Goal: Task Accomplishment & Management: Manage account settings

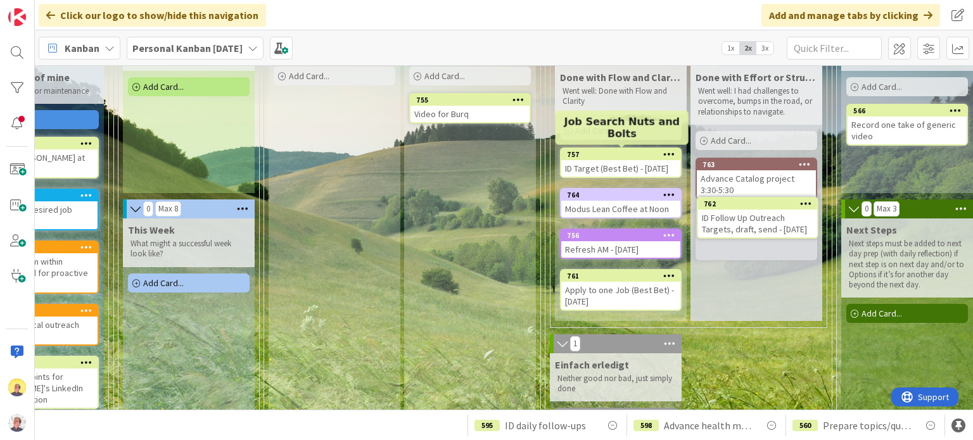
scroll to position [109, 494]
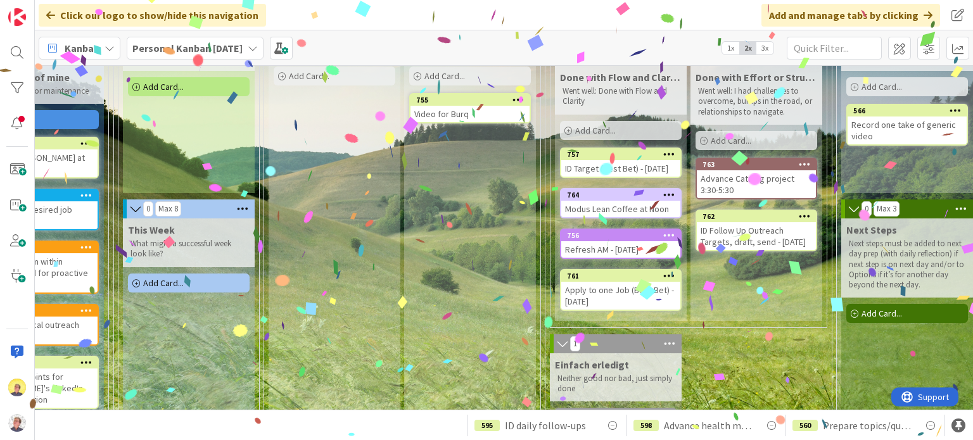
click at [740, 237] on div "ID Follow Up Outreach Targets, draft, send - [DATE]" at bounding box center [756, 236] width 119 height 28
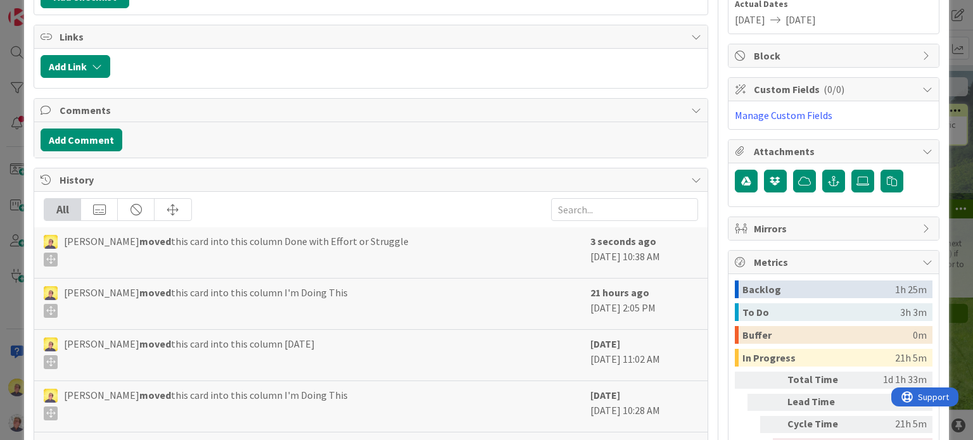
scroll to position [170, 0]
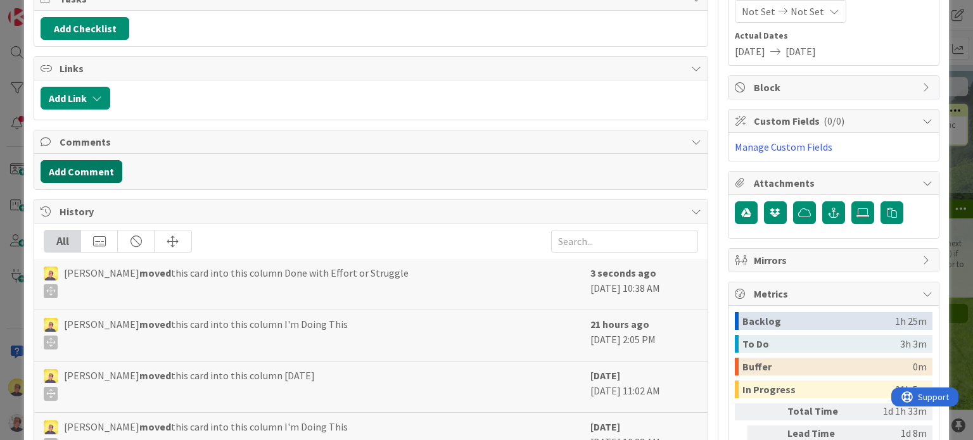
click at [104, 169] on button "Add Comment" at bounding box center [82, 171] width 82 height 23
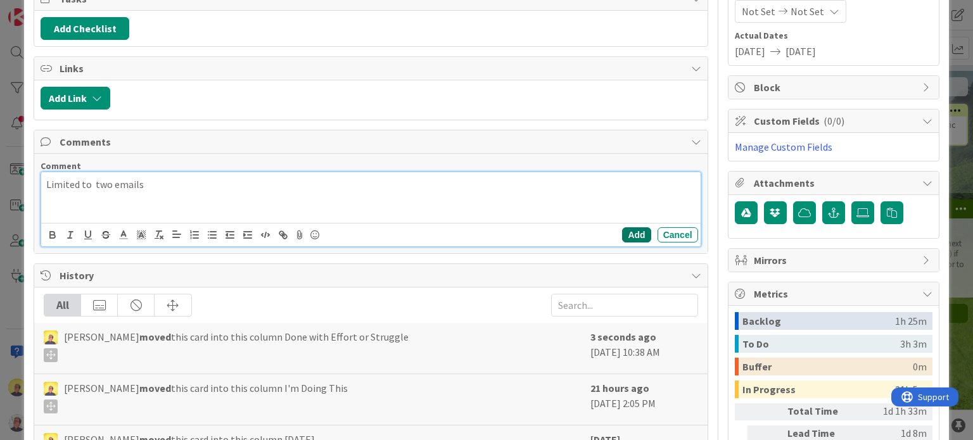
click at [635, 227] on button "Add" at bounding box center [636, 234] width 28 height 15
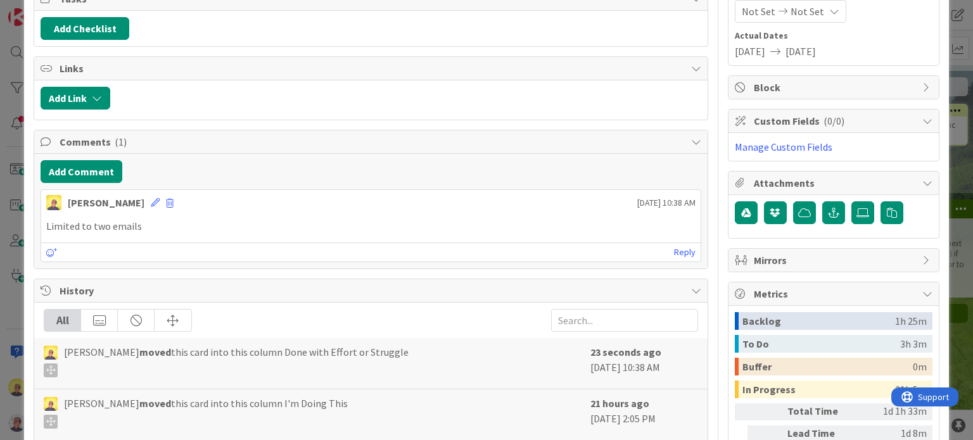
click at [199, 219] on p "Limited to two emails" at bounding box center [370, 226] width 648 height 15
click at [151, 202] on icon at bounding box center [155, 202] width 9 height 9
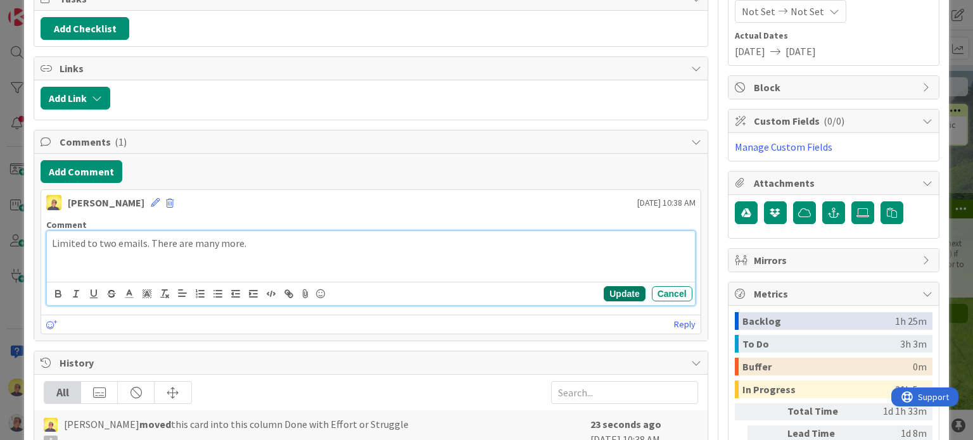
click at [610, 286] on button "Update" at bounding box center [624, 293] width 41 height 15
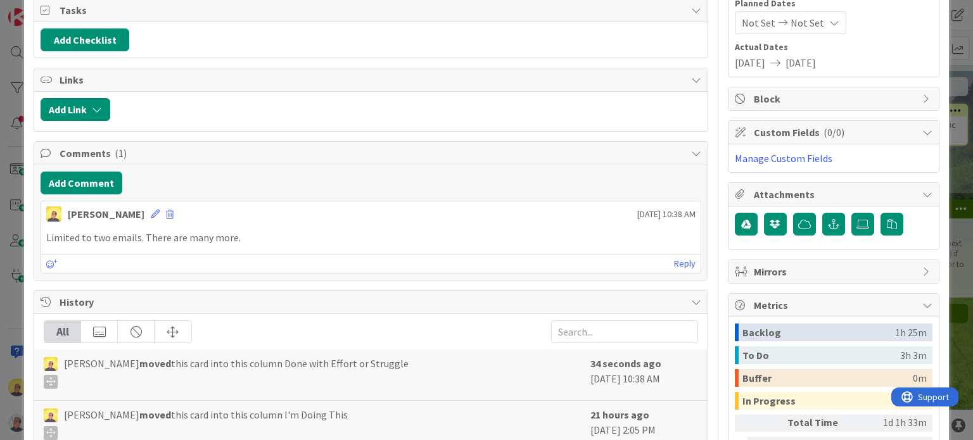
scroll to position [0, 0]
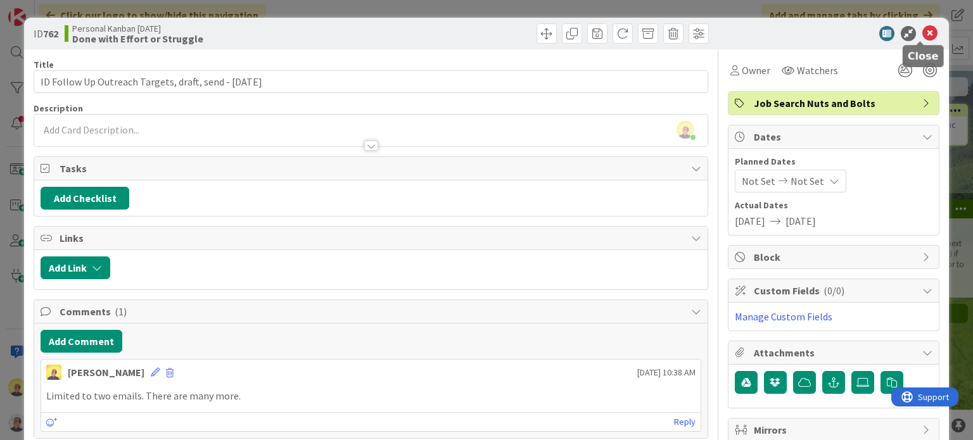
click at [922, 31] on icon at bounding box center [929, 33] width 15 height 15
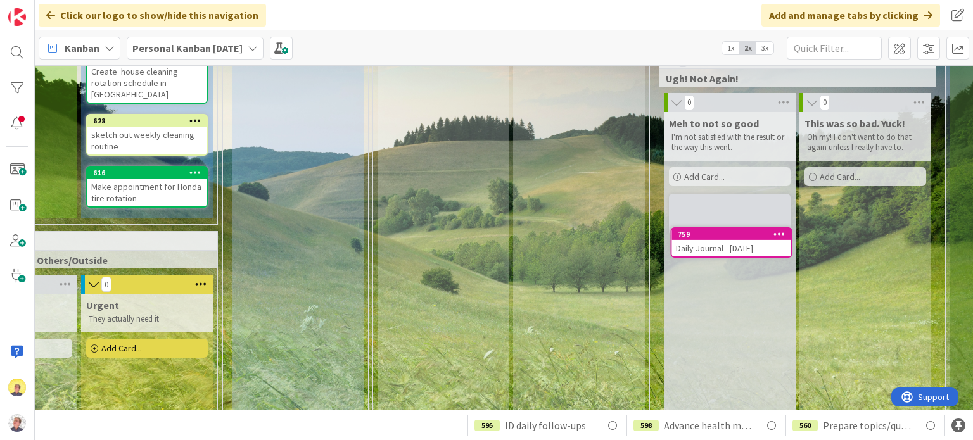
scroll to position [593, 385]
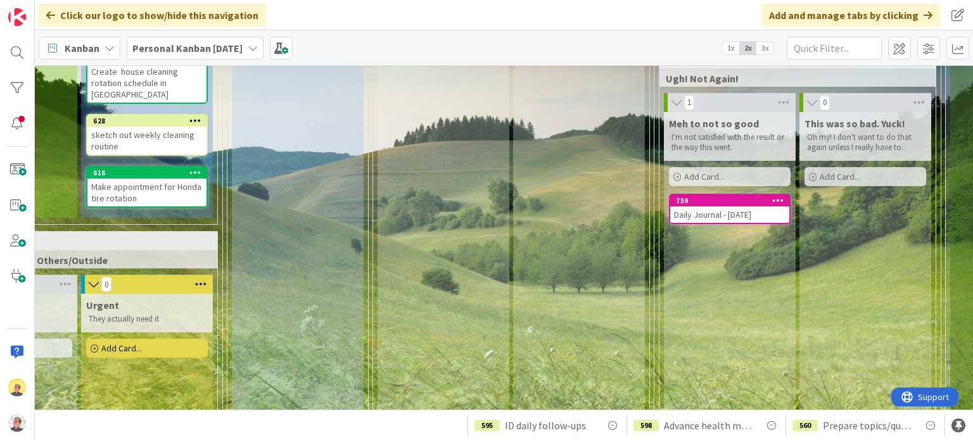
click at [714, 223] on div "Daily Journal - [DATE]" at bounding box center [729, 214] width 119 height 16
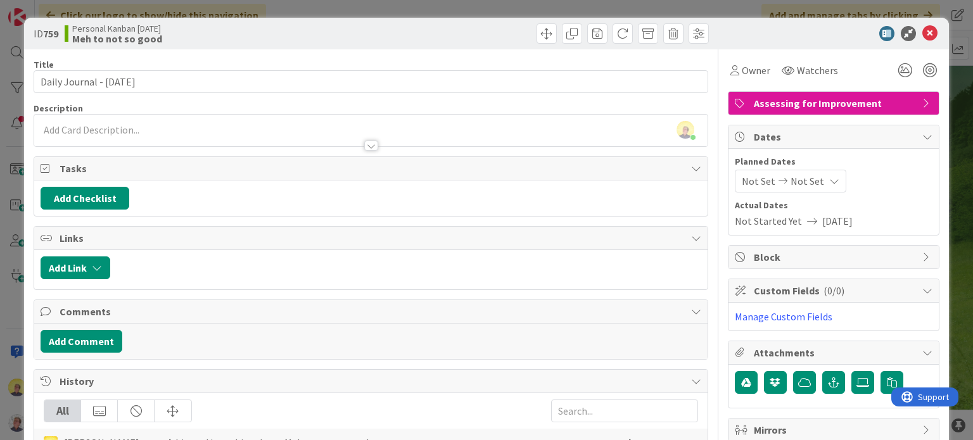
click at [142, 133] on div at bounding box center [370, 139] width 673 height 13
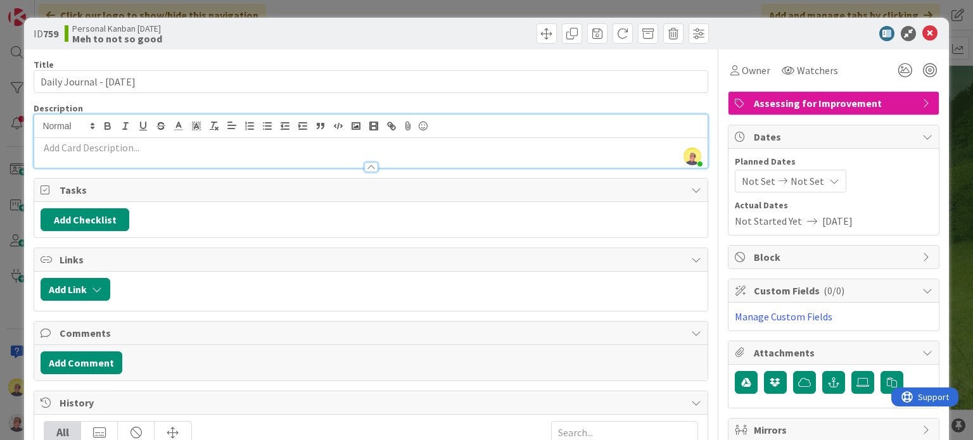
scroll to position [190, 0]
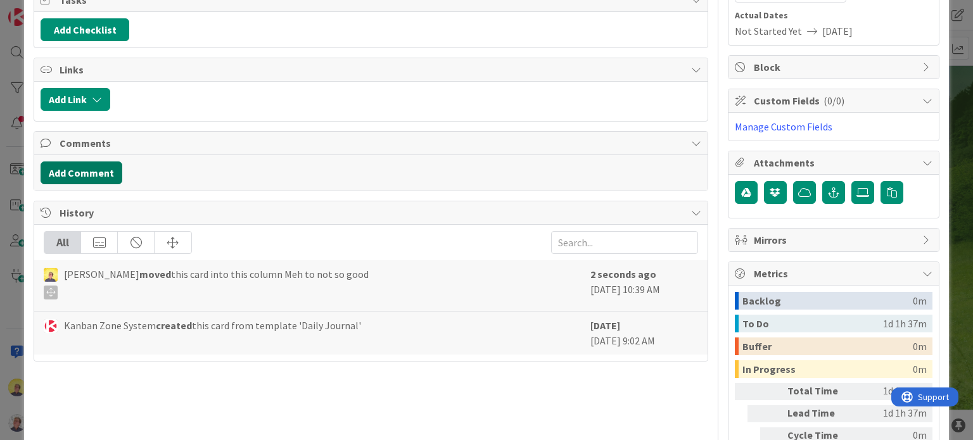
click at [78, 169] on button "Add Comment" at bounding box center [82, 172] width 82 height 23
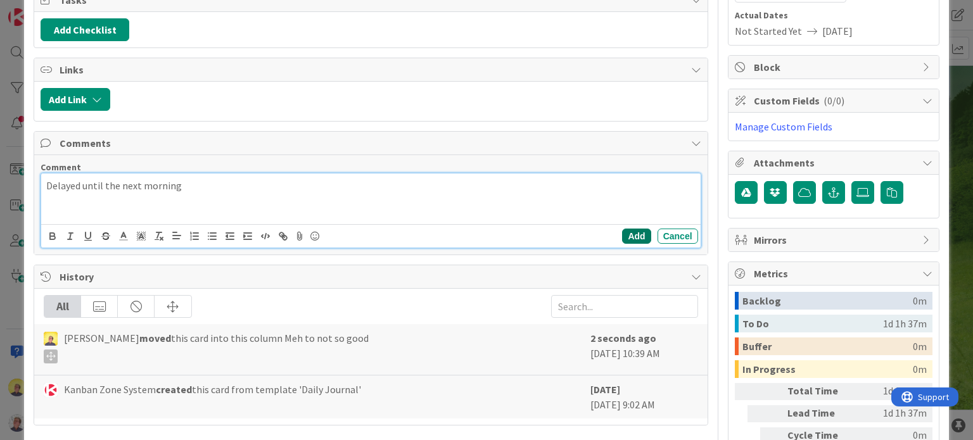
click at [628, 232] on button "Add" at bounding box center [636, 236] width 28 height 15
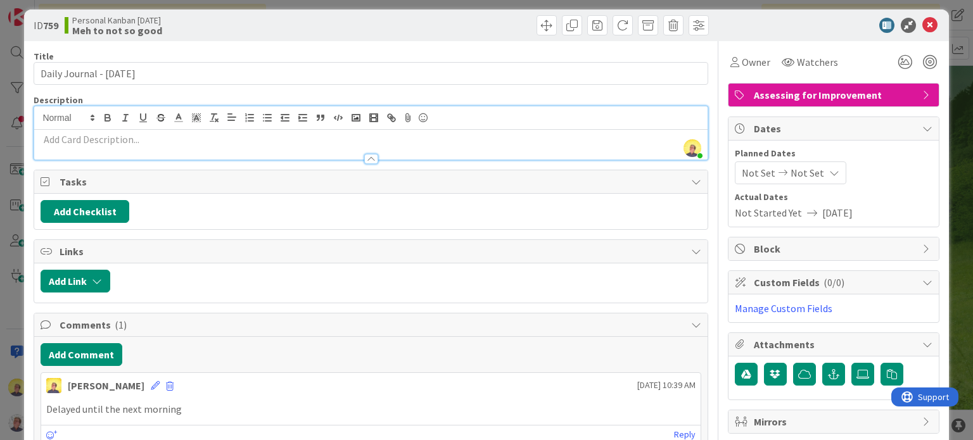
scroll to position [0, 0]
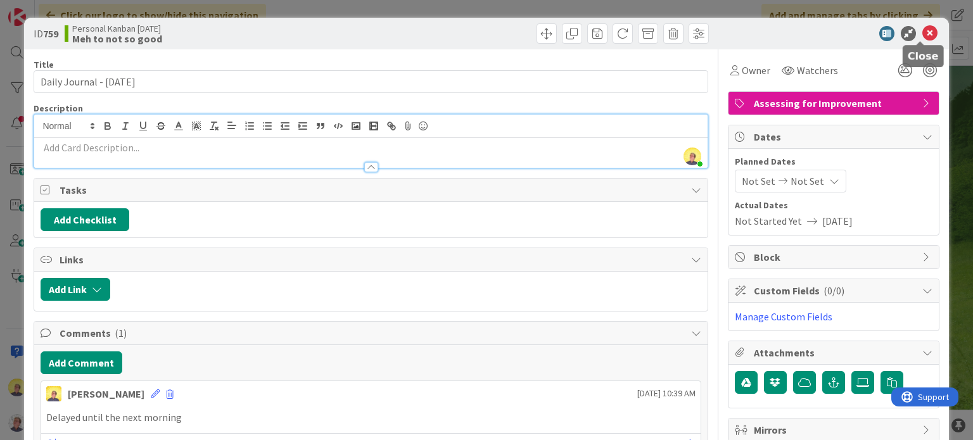
click at [925, 28] on icon at bounding box center [929, 33] width 15 height 15
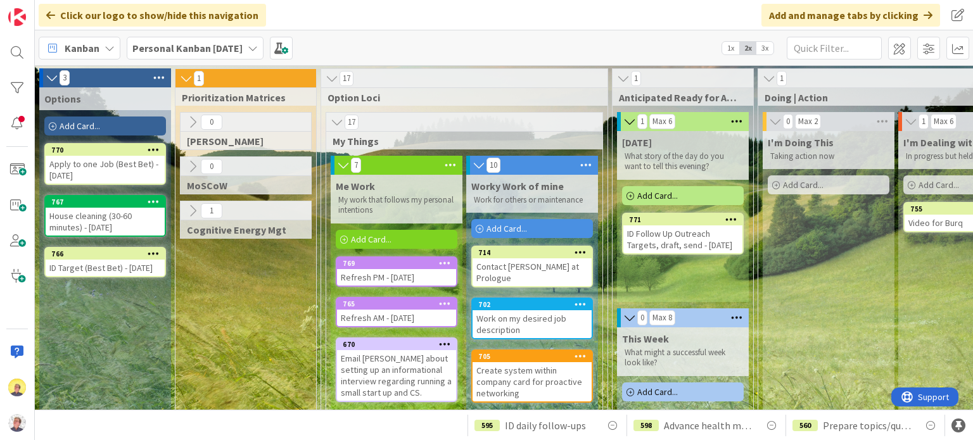
click at [108, 174] on div "Apply to one Job (Best Bet) - [DATE]" at bounding box center [105, 170] width 119 height 28
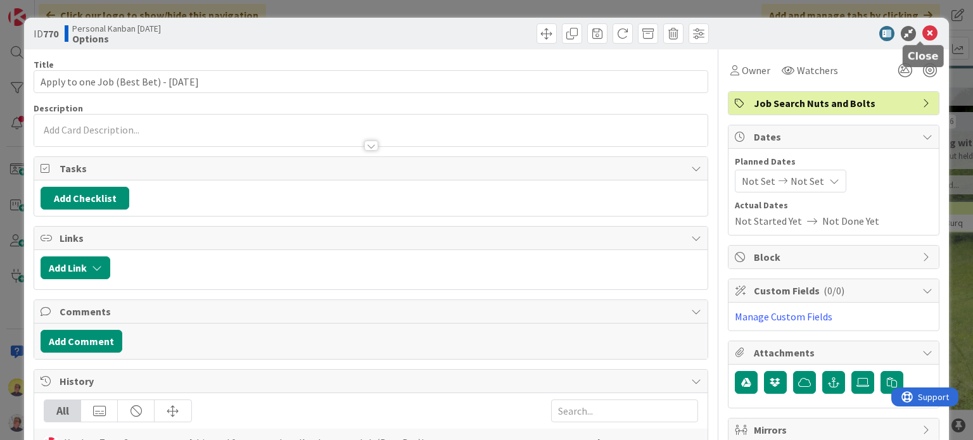
click at [922, 35] on icon at bounding box center [929, 33] width 15 height 15
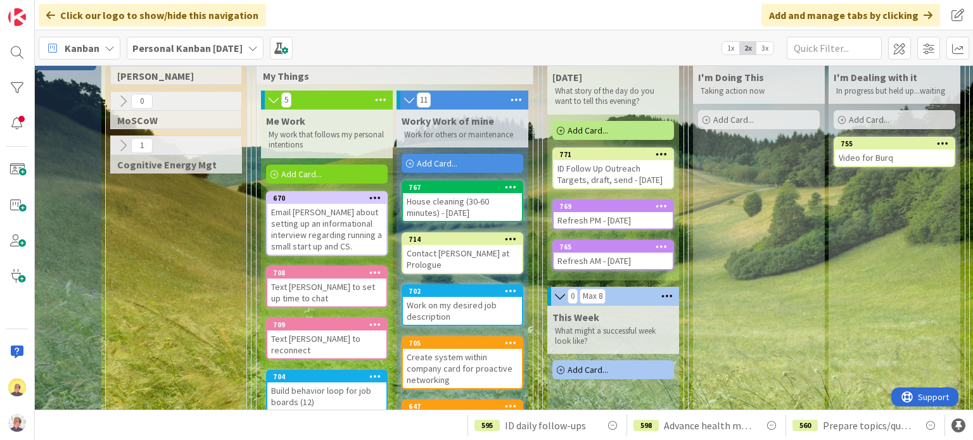
scroll to position [68, 70]
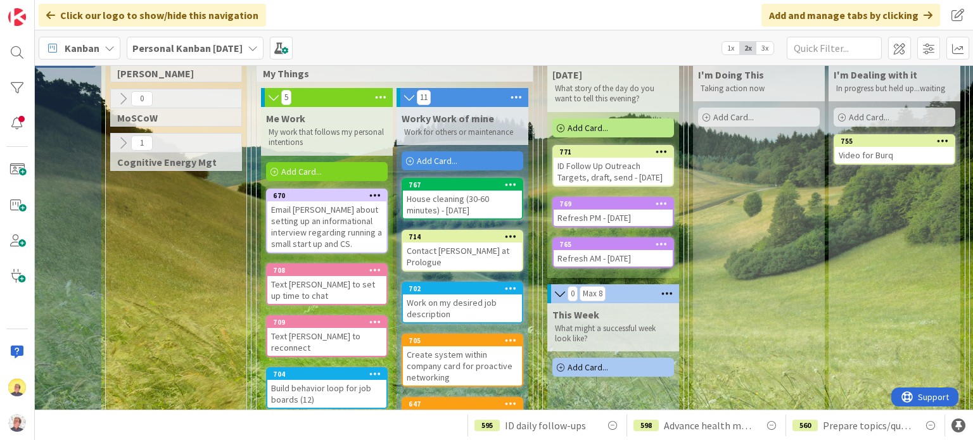
click at [305, 168] on span "Add Card..." at bounding box center [301, 171] width 41 height 11
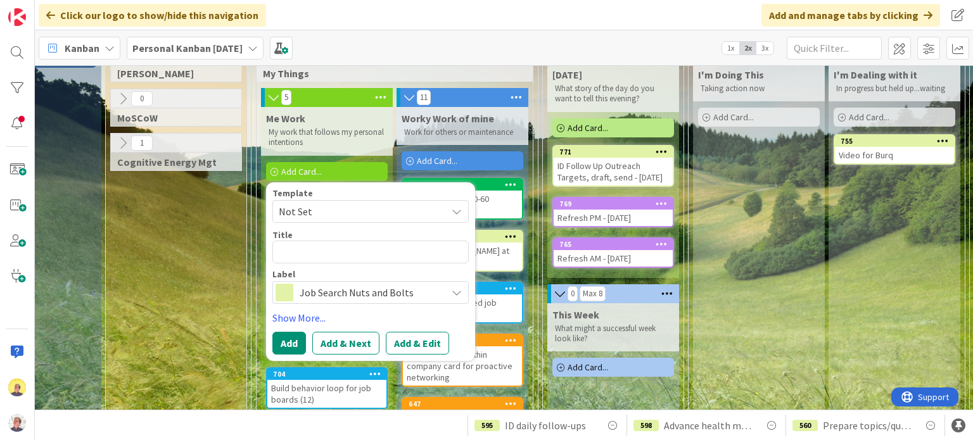
type textarea "x"
type textarea "A"
type textarea "x"
type textarea "Ad"
type textarea "x"
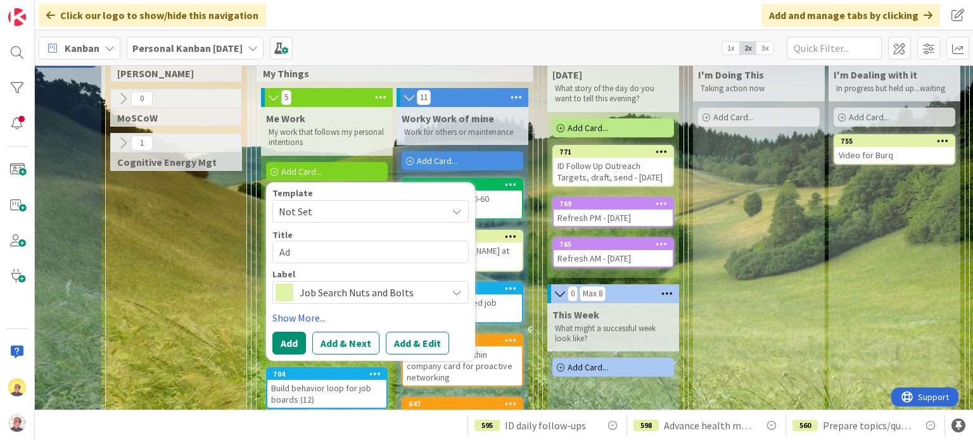
type textarea "Adv"
type textarea "x"
type textarea "Adva"
type textarea "x"
type textarea "Advan"
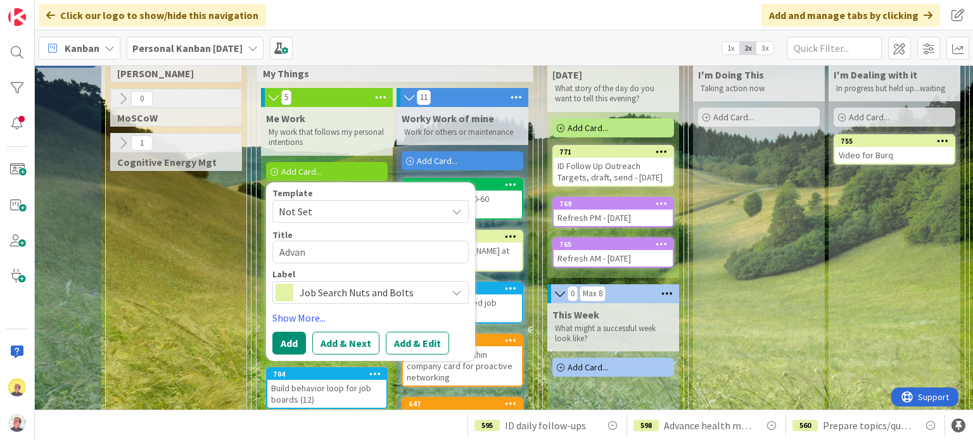
type textarea "x"
type textarea "Advanc"
type textarea "x"
type textarea "Advance"
type textarea "x"
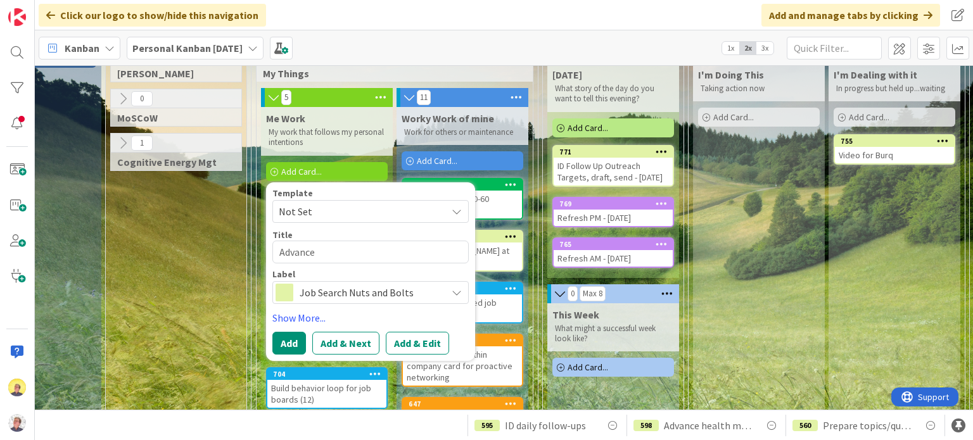
type textarea "Advance"
type textarea "x"
type textarea "Advance P"
type textarea "x"
type textarea "Advance PM"
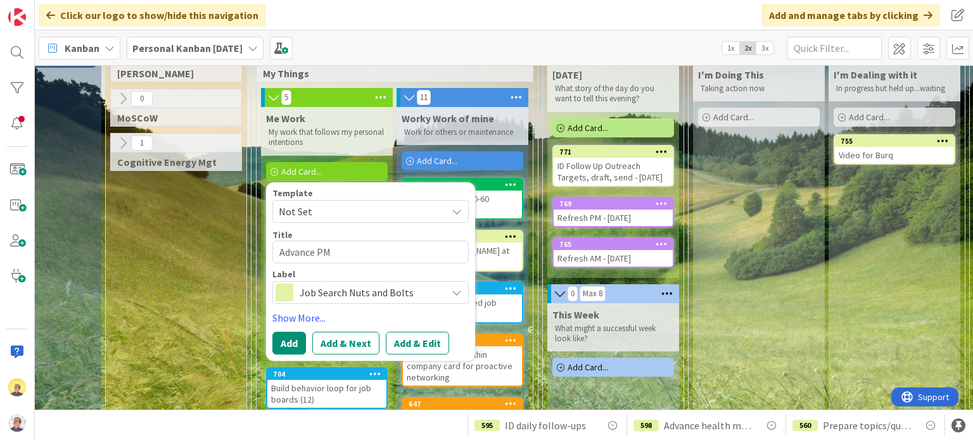
type textarea "x"
type textarea "Advance PMI"
type textarea "x"
type textarea "Advance PMI"
type textarea "x"
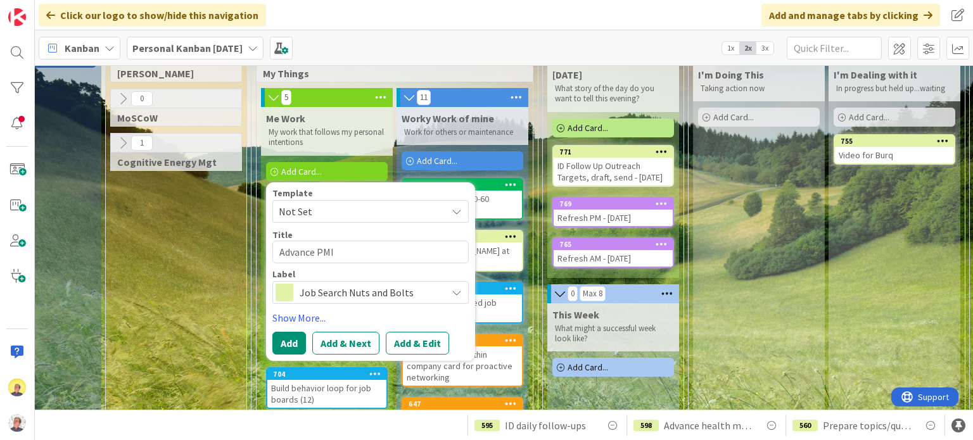
type textarea "Advance PMI S"
type textarea "x"
type textarea "Advance PMI SW"
type textarea "x"
type textarea "Advance PMI SWA"
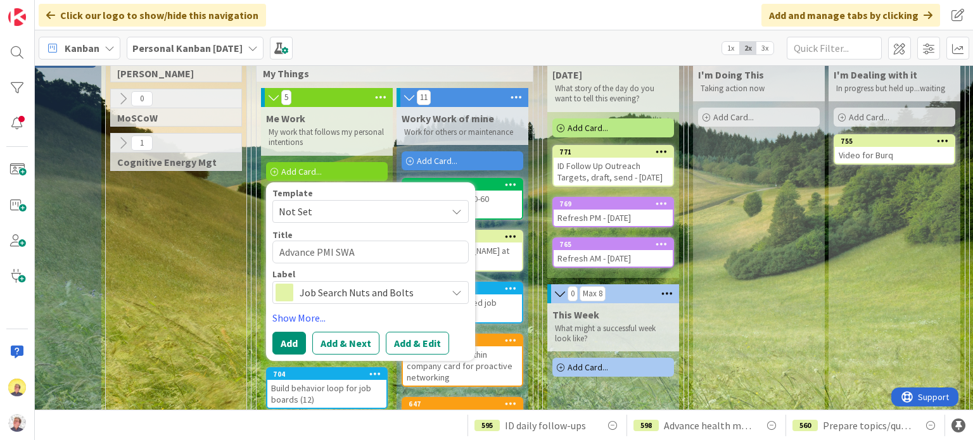
type textarea "x"
type textarea "Advance PMI SWA"
type textarea "x"
type textarea "Advance PMI SWA L"
type textarea "x"
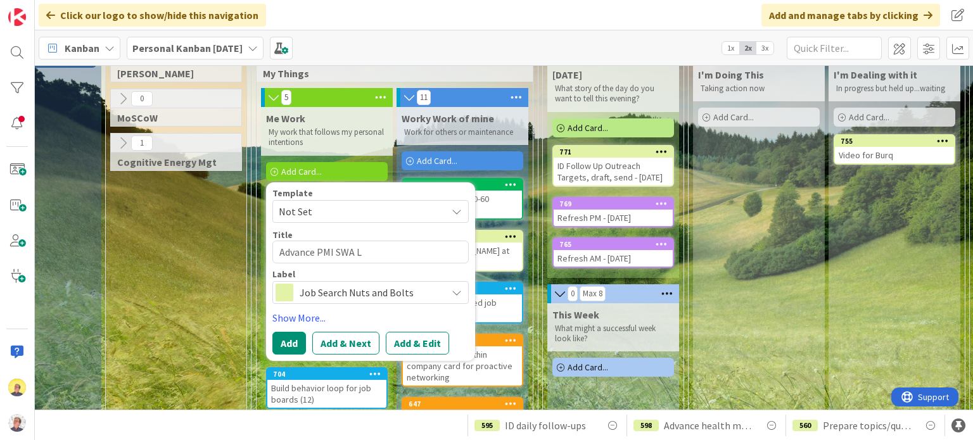
type textarea "Advance PMI SWA Le"
type textarea "x"
type textarea "Advance PMI SWA Lean"
type textarea "x"
type textarea "Advance PMI SWA Lean"
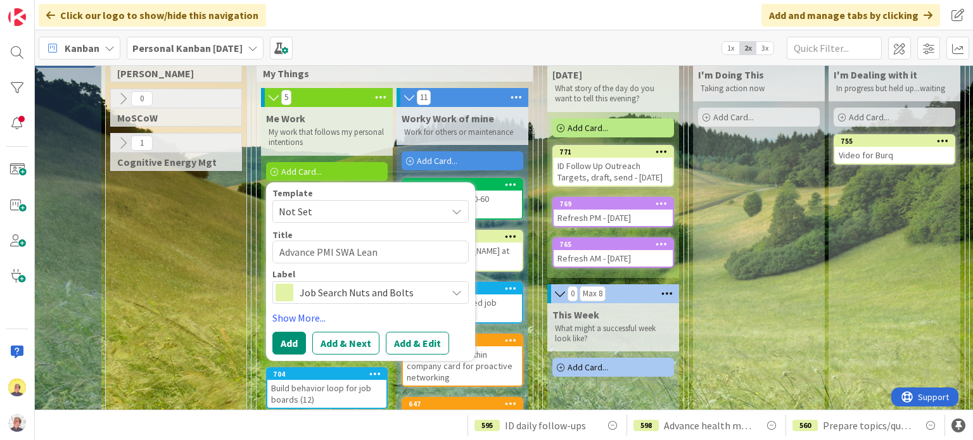
type textarea "x"
type textarea "Advance PMI SWA Lean C"
type textarea "x"
type textarea "Advance PMI SWA Lean Co"
type textarea "x"
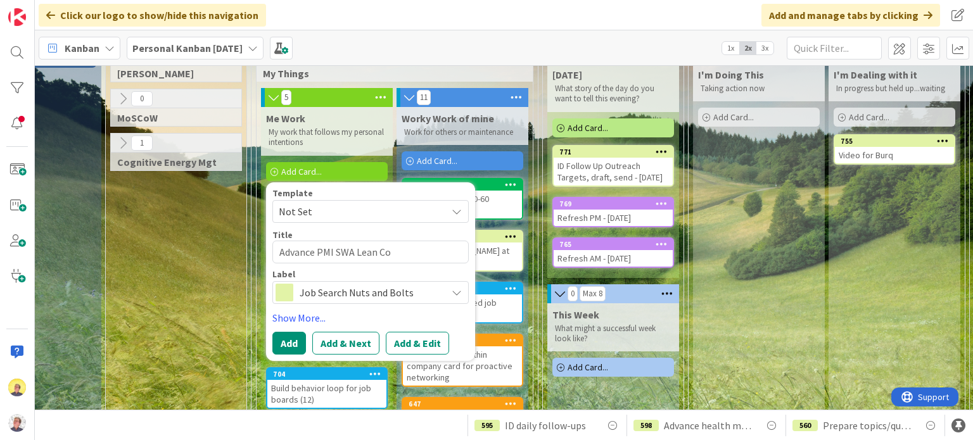
type textarea "Advance PMI SWA Lean Cof"
type textarea "x"
type textarea "Advance PMI SWA Lean Coff"
type textarea "x"
type textarea "Advance PMI SWA Lean Coffe"
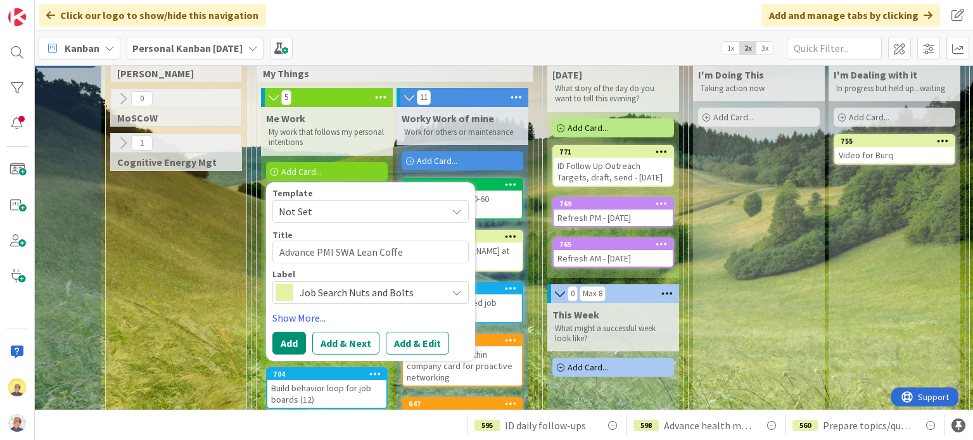
type textarea "x"
type textarea "Advance PMI SWA Lean Coffee"
type textarea "x"
type textarea "Advance PMI SWA Lean Coffee"
type textarea "x"
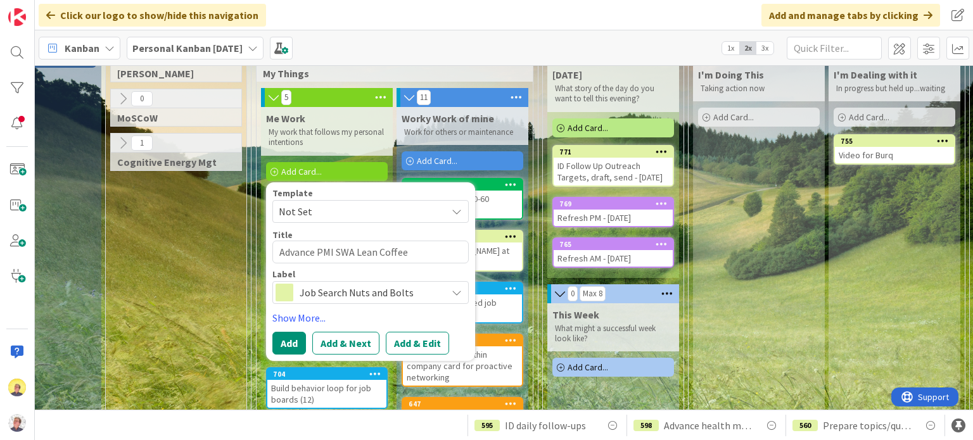
type textarea "Advance PMI SWA Lean Coffee s"
type textarea "x"
type textarea "Advance PMI SWA Lean Coffee se"
type textarea "x"
type textarea "Advance PMI SWA Lean Coffee ses"
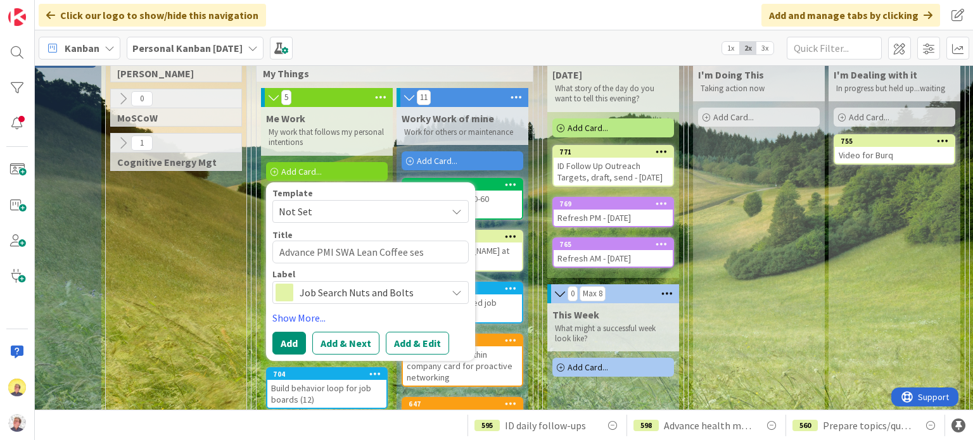
type textarea "x"
type textarea "Advance PMI SWA Lean Coffee sess"
type textarea "x"
type textarea "Advance PMI SWA Lean Coffee sessi"
type textarea "x"
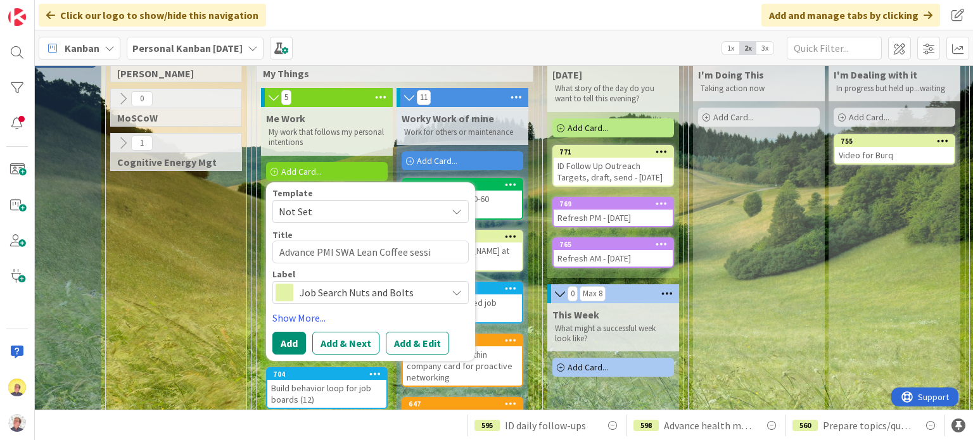
type textarea "Advance PMI SWA Lean Coffee sessio"
type textarea "x"
type textarea "Advance PMI SWA Lean Coffee session"
type textarea "x"
type textarea "Advance PMI SWA Lean Coffee session"
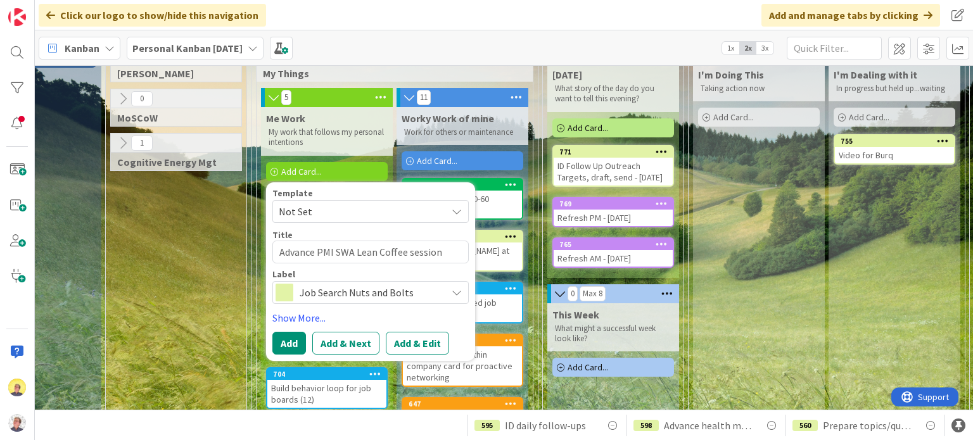
type textarea "x"
type textarea "Advance PMI SWA Lean Coffee session p"
type textarea "x"
type textarea "Advance PMI SWA Lean Coffee session pl"
type textarea "x"
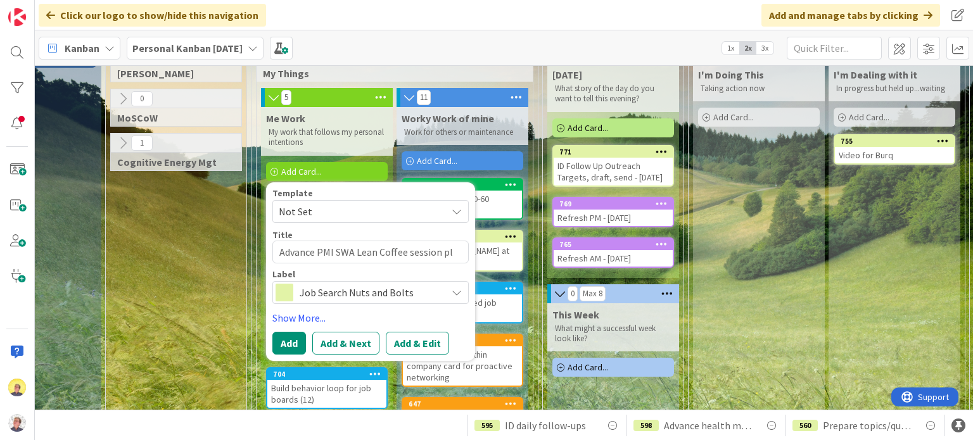
type textarea "Advance PMI SWA Lean Coffee session pla"
type textarea "x"
type textarea "Advance PMI SWA Lean Coffee session plan"
type textarea "x"
type textarea "Advance PMI SWA Lean Coffee session plann"
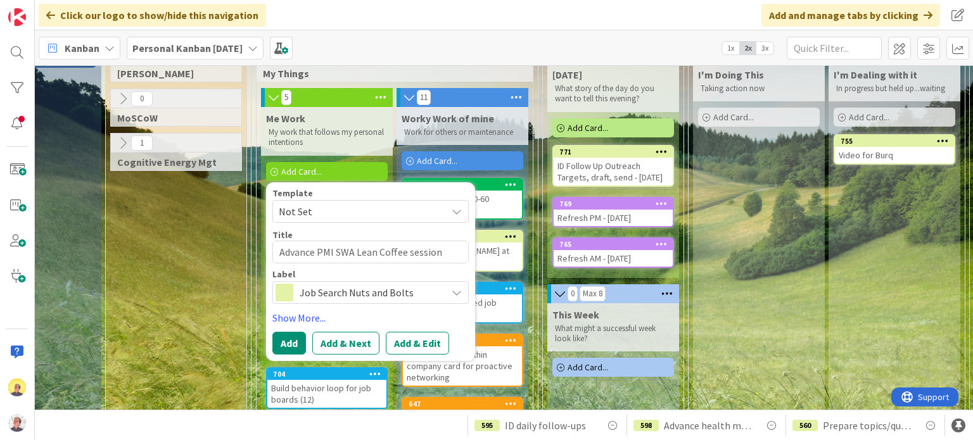
type textarea "x"
type textarea "Advance PMI SWA Lean Coffee session planni"
type textarea "x"
type textarea "Advance PMI SWA Lean Coffee session plannin"
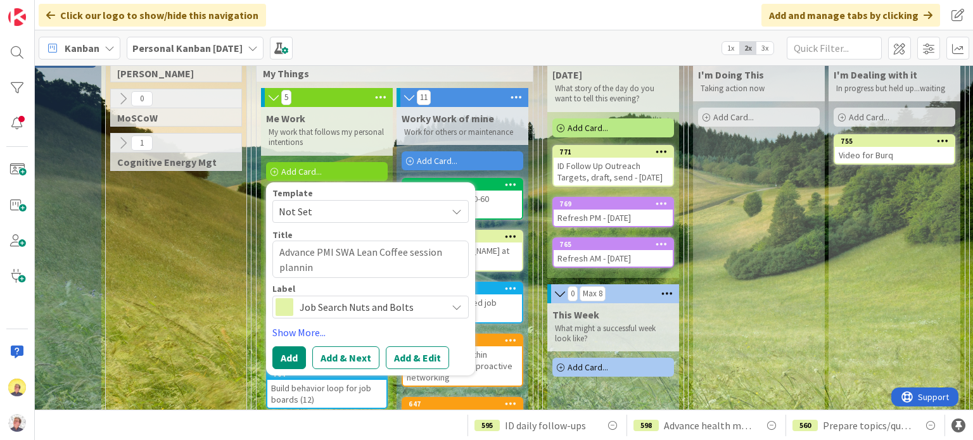
type textarea "x"
type textarea "Advance PMI SWA Lean Coffee session planning"
click at [284, 358] on button "Add" at bounding box center [289, 357] width 34 height 23
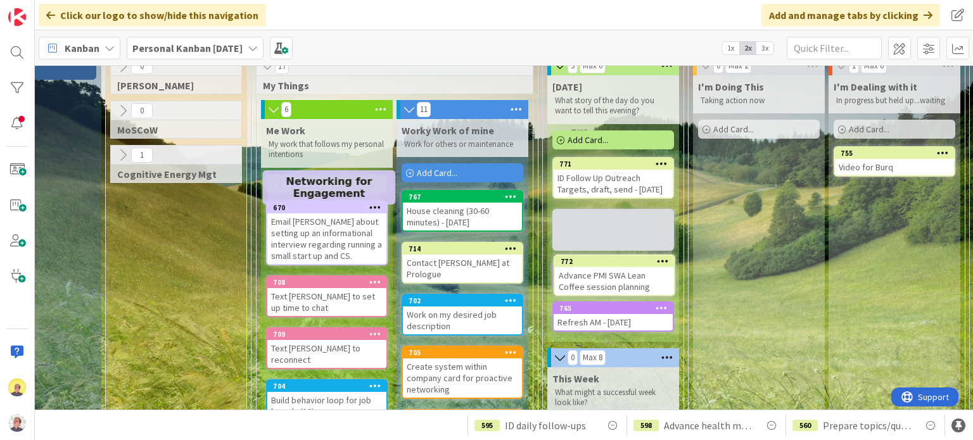
scroll to position [58, 70]
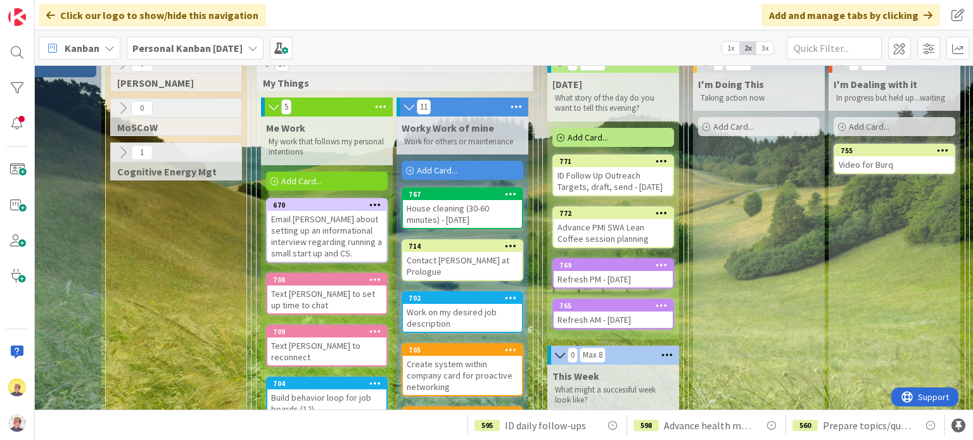
click at [616, 194] on div "ID Follow Up Outreach Targets, draft, send - [DATE]" at bounding box center [612, 181] width 119 height 28
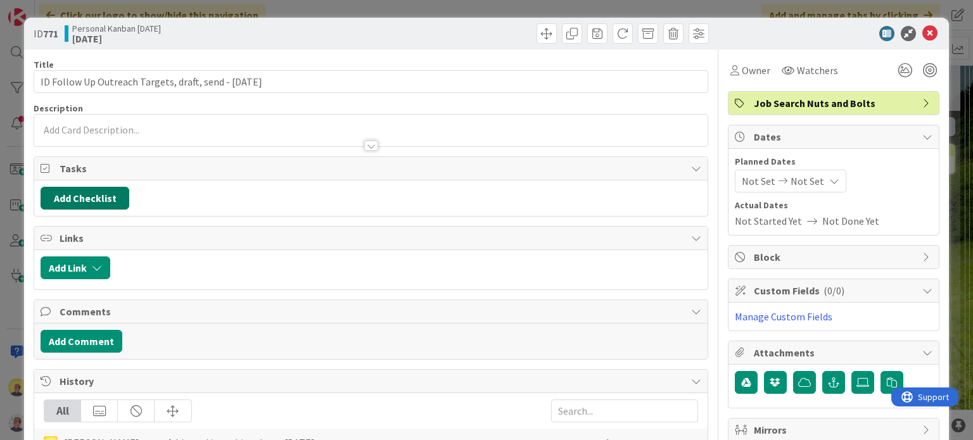
click at [98, 198] on button "Add Checklist" at bounding box center [85, 198] width 89 height 23
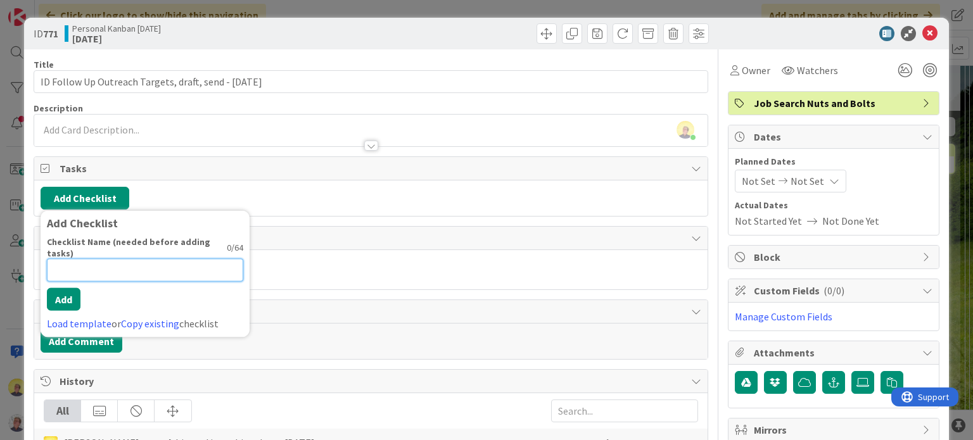
click at [119, 260] on input at bounding box center [145, 270] width 196 height 23
type input "SchoolLinks"
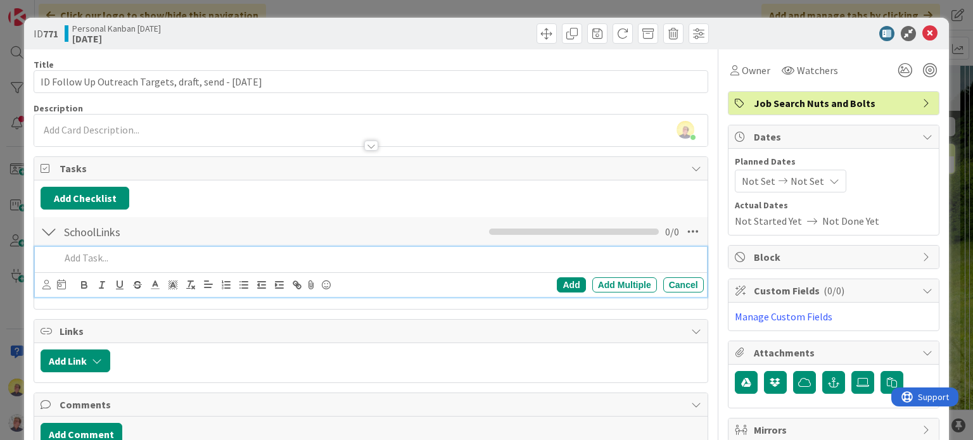
click at [48, 233] on div at bounding box center [49, 231] width 16 height 23
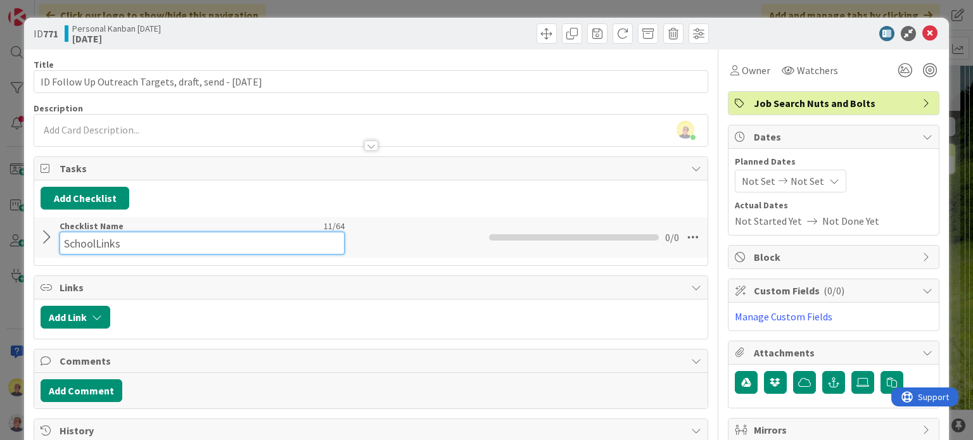
click at [101, 232] on input "SchoolLinks" at bounding box center [202, 243] width 285 height 23
drag, startPoint x: 218, startPoint y: 239, endPoint x: 27, endPoint y: 232, distance: 192.0
click at [27, 232] on div "ID 771 Personal Kanban [DATE] [DATE] Title 55 / 128 ID Follow Up Outreach Targe…" at bounding box center [486, 359] width 924 height 683
type input "F"
type input "Targets"
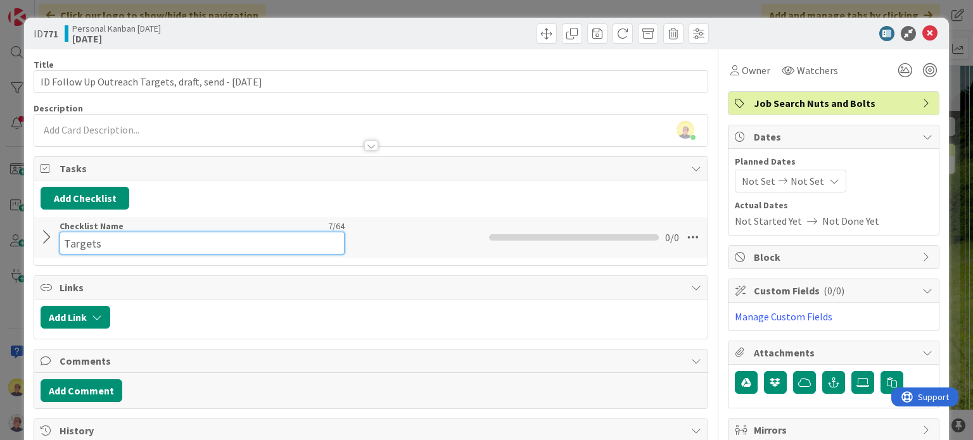
click at [122, 237] on input "Targets" at bounding box center [202, 243] width 285 height 23
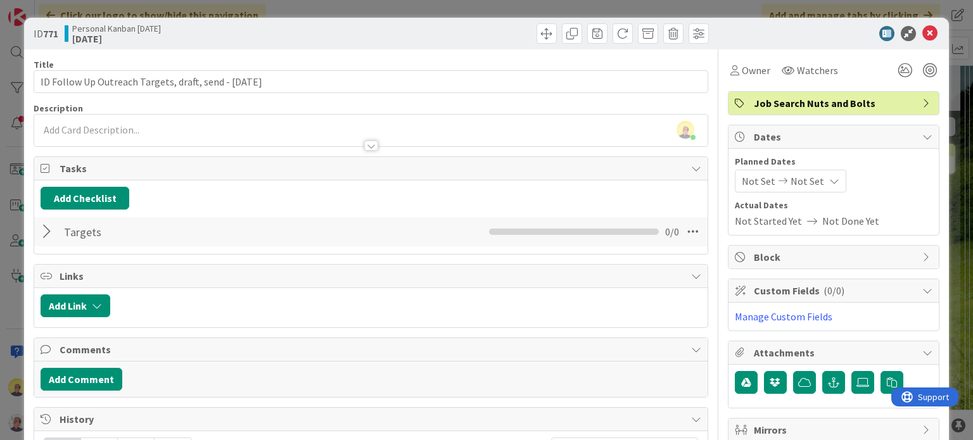
click at [50, 231] on div at bounding box center [49, 231] width 16 height 23
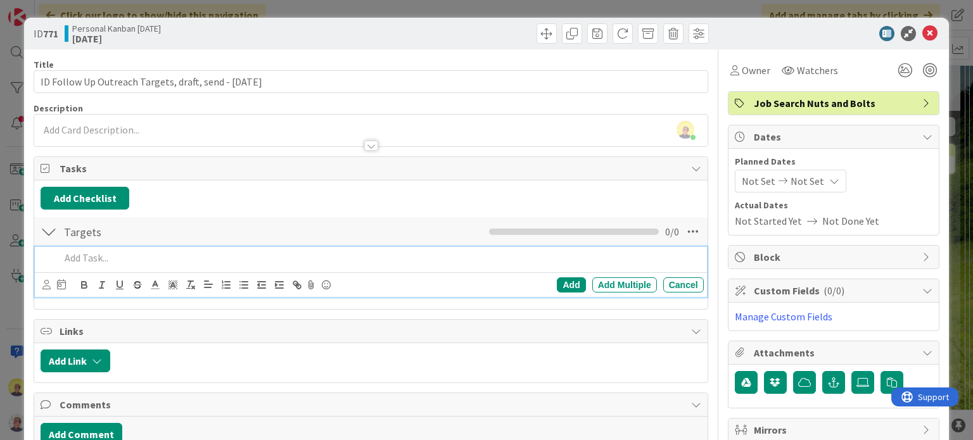
drag, startPoint x: 81, startPoint y: 257, endPoint x: 106, endPoint y: 258, distance: 25.3
click at [84, 257] on p at bounding box center [379, 258] width 638 height 15
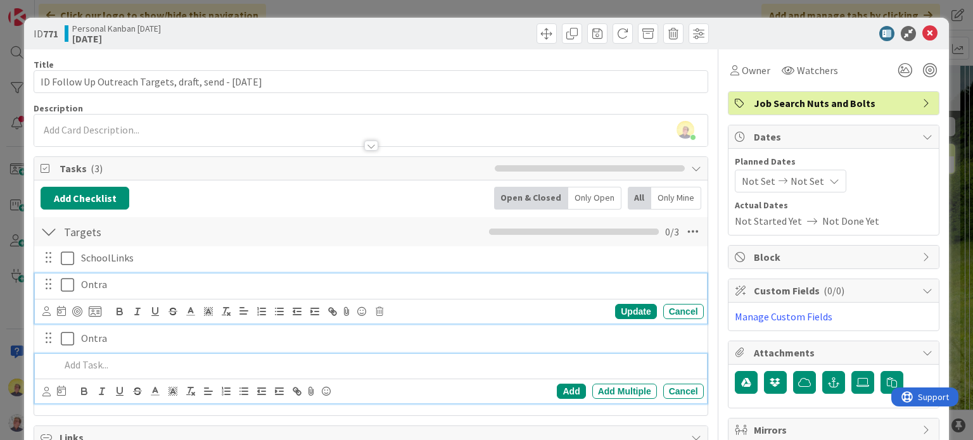
click at [158, 282] on p "Ontra" at bounding box center [389, 284] width 617 height 15
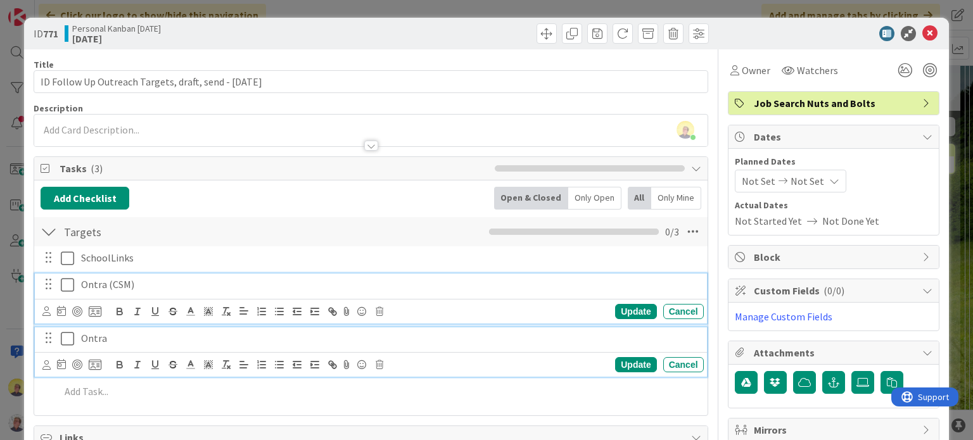
click at [187, 332] on p "Ontra" at bounding box center [389, 338] width 617 height 15
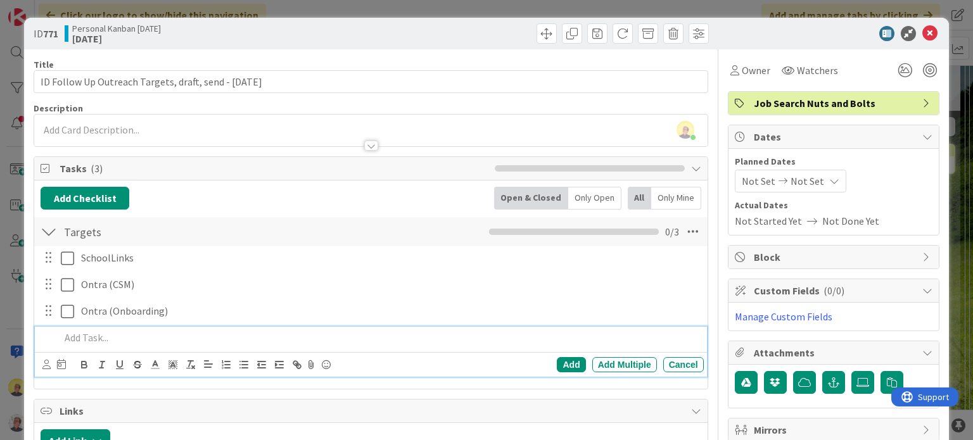
click at [129, 334] on p at bounding box center [379, 338] width 638 height 15
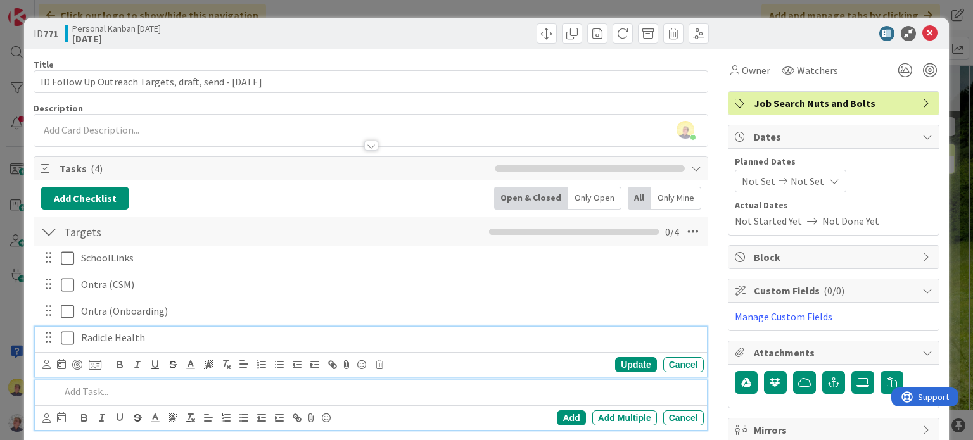
click at [179, 339] on p "Radicle Health" at bounding box center [389, 338] width 617 height 15
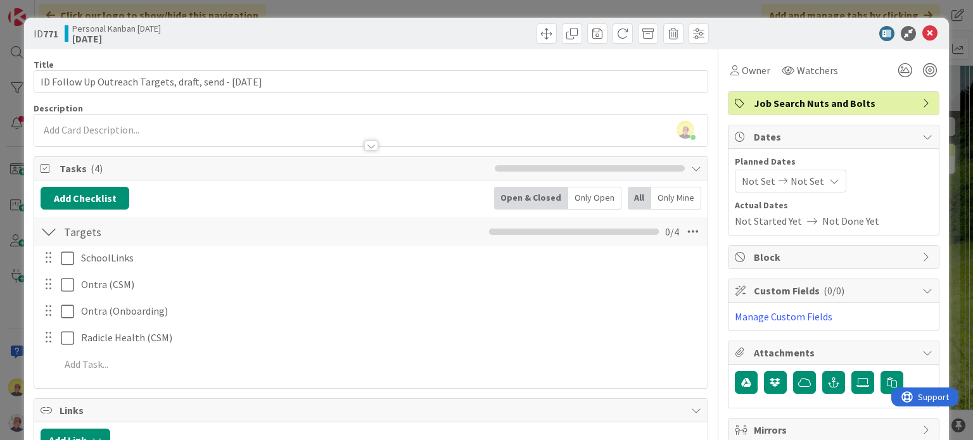
click at [132, 348] on div "Radicle Health (CSM) Update Cancel" at bounding box center [370, 338] width 671 height 23
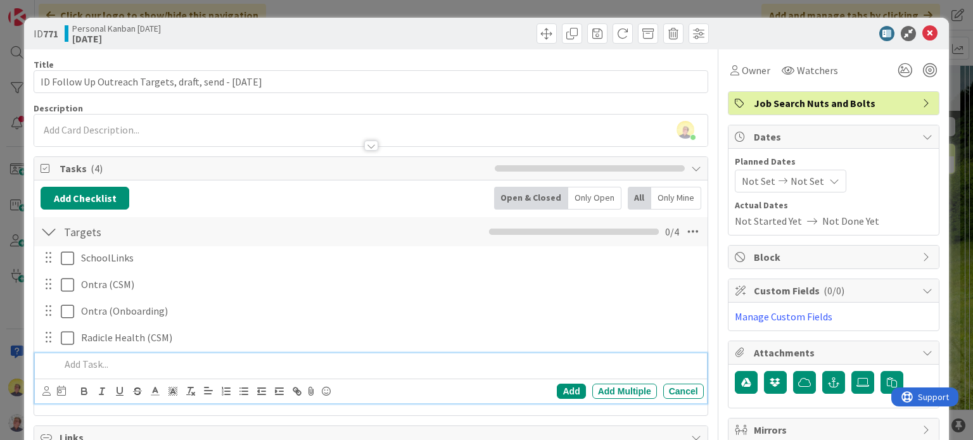
click at [117, 364] on p at bounding box center [379, 364] width 638 height 15
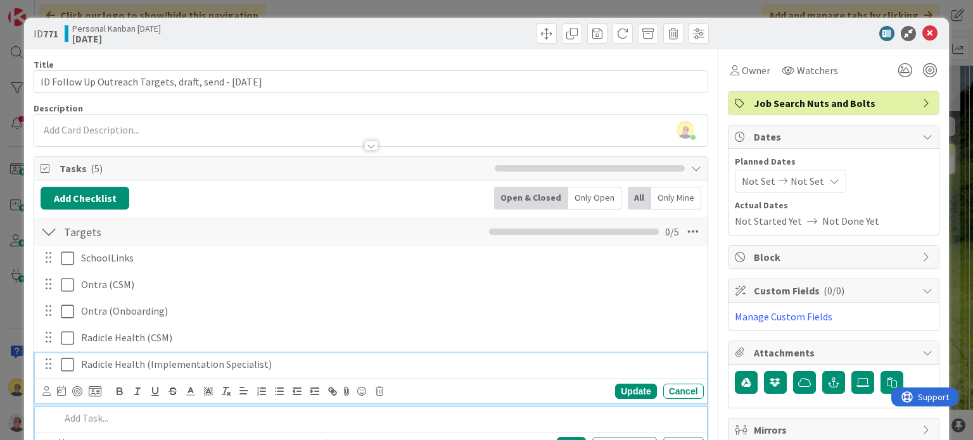
click at [275, 363] on p "Radicle Health (Implementation Specialist)" at bounding box center [389, 364] width 617 height 15
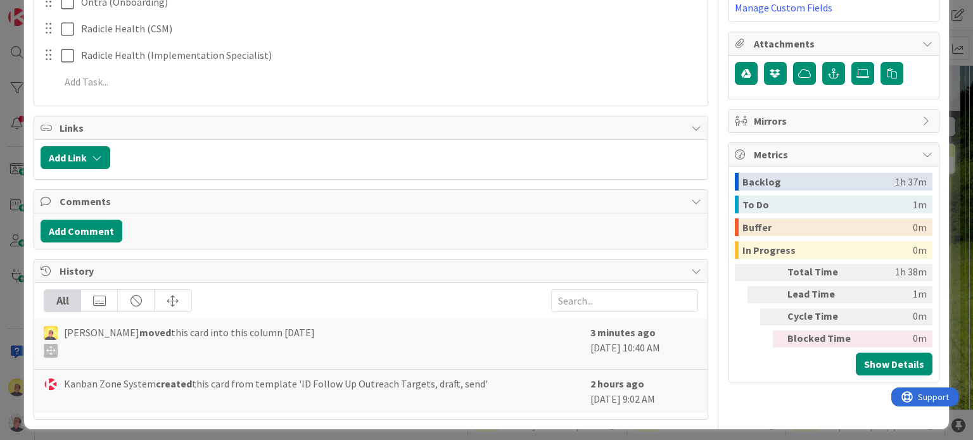
scroll to position [313, 0]
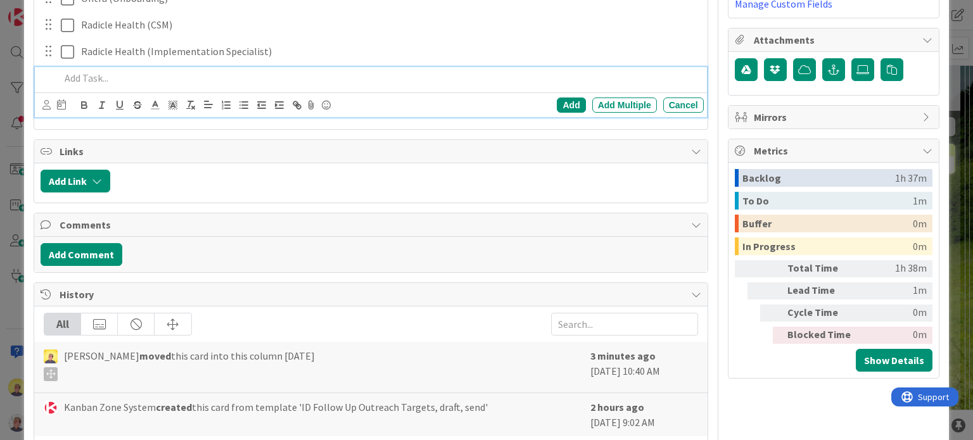
click at [99, 75] on p at bounding box center [379, 78] width 638 height 15
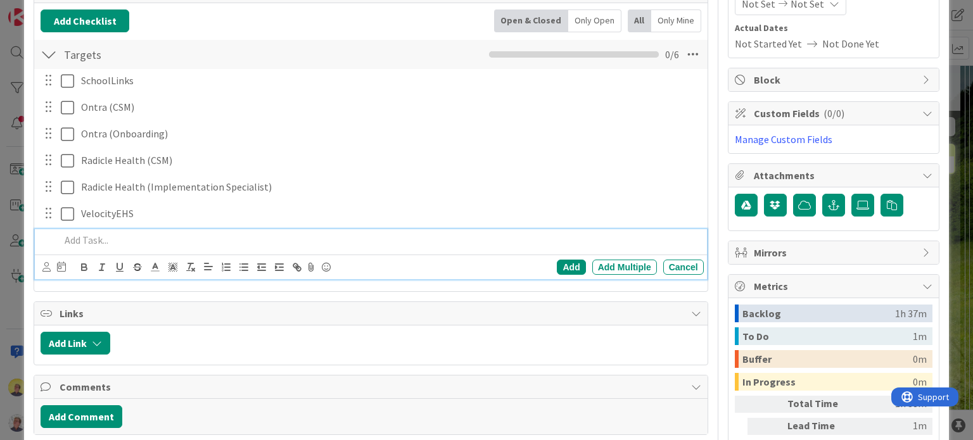
scroll to position [149, 0]
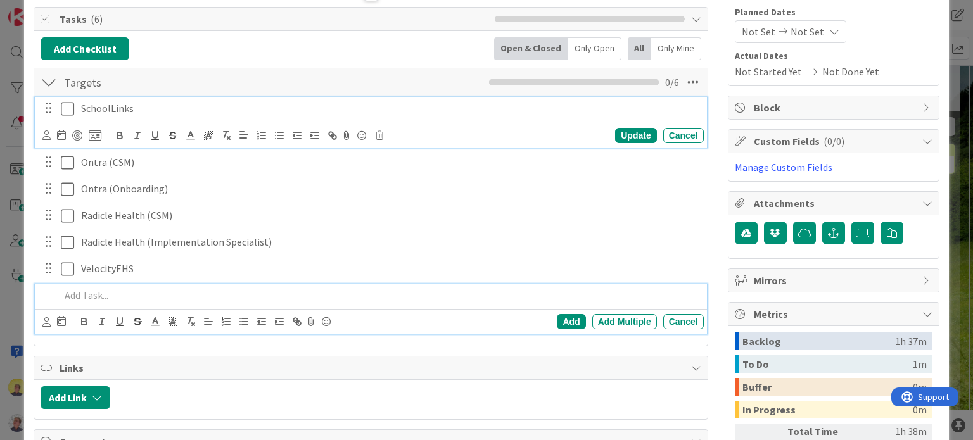
click at [80, 108] on div "SchoolLinks" at bounding box center [390, 109] width 628 height 22
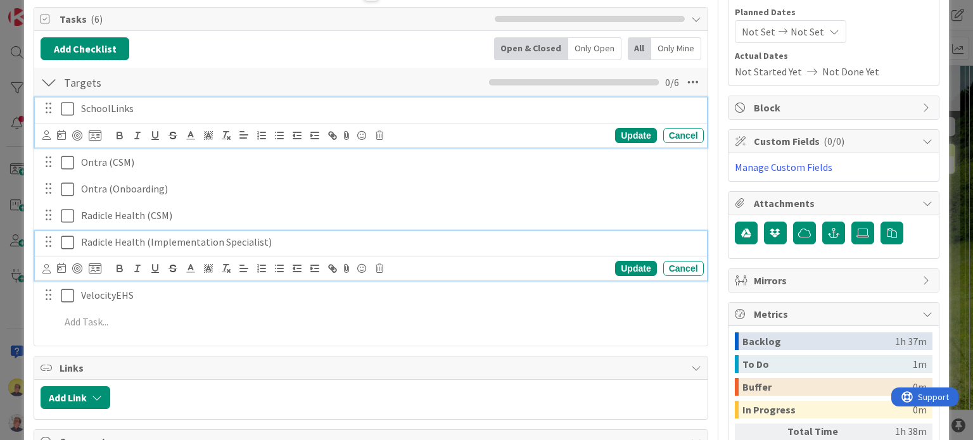
click at [273, 243] on p "Radicle Health (Implementation Specialist)" at bounding box center [389, 242] width 617 height 15
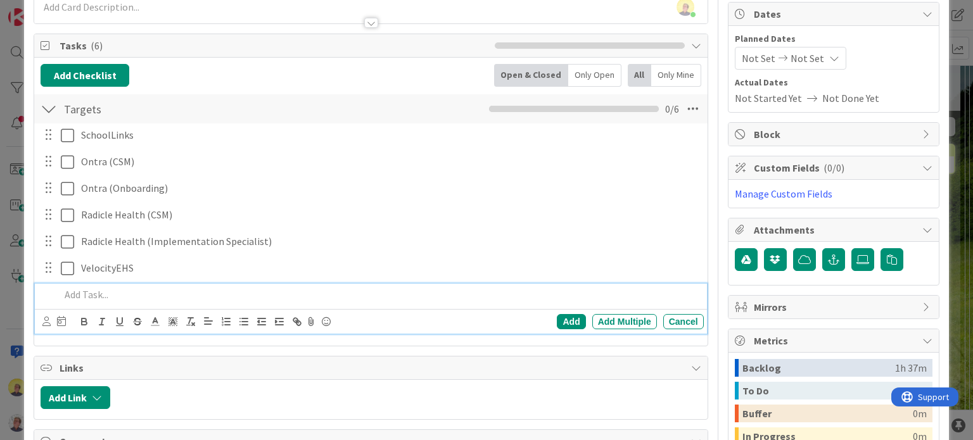
click at [81, 292] on p at bounding box center [379, 295] width 638 height 15
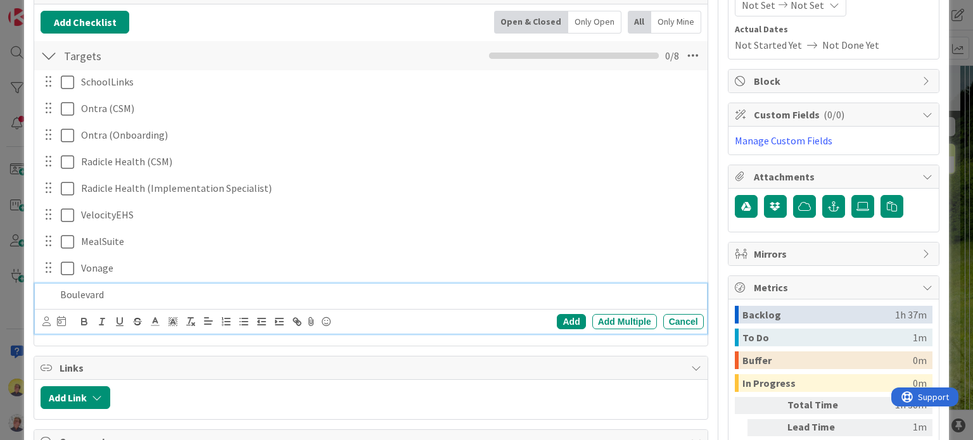
scroll to position [203, 0]
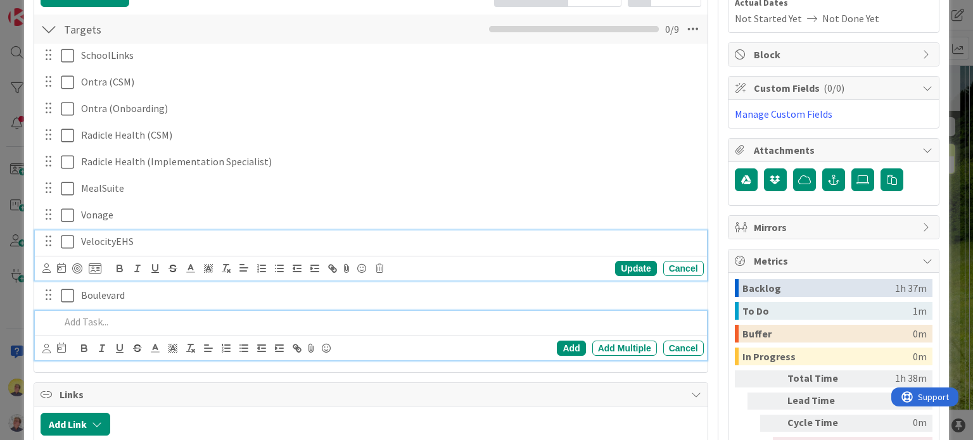
click at [152, 240] on p "VelocityEHS" at bounding box center [389, 241] width 617 height 15
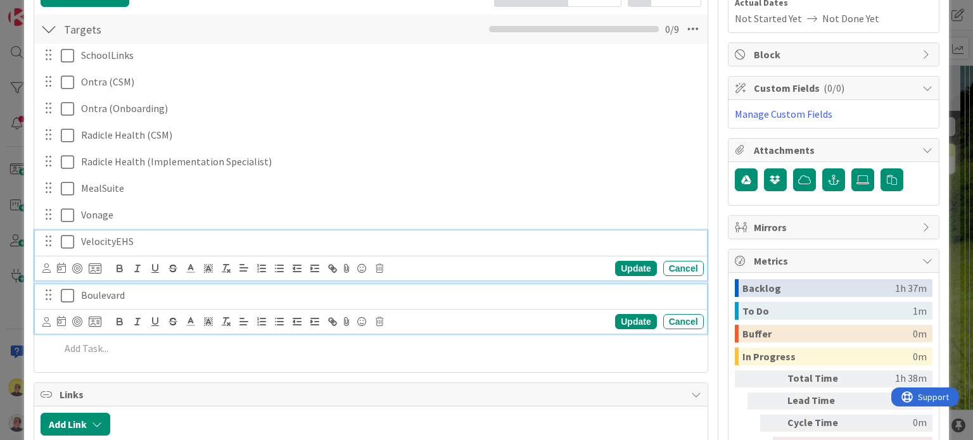
drag, startPoint x: 129, startPoint y: 304, endPoint x: 133, endPoint y: 313, distance: 9.6
click at [129, 305] on div "Boulevard" at bounding box center [390, 295] width 628 height 22
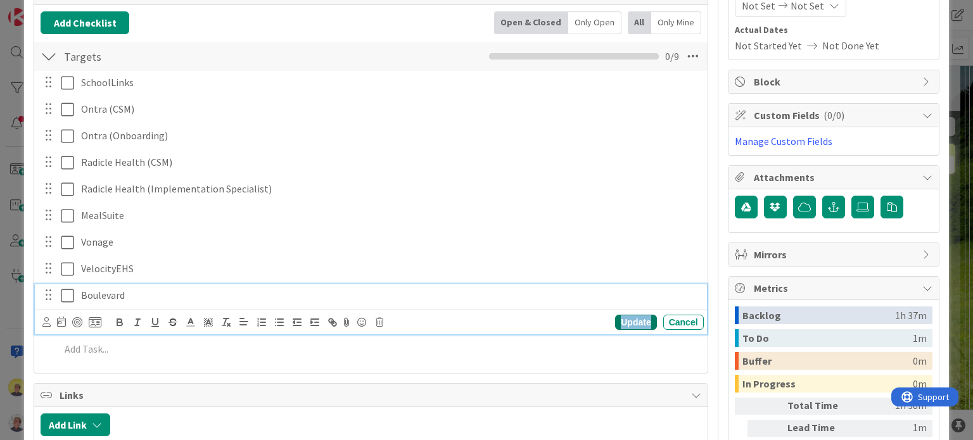
click at [626, 324] on div "Update" at bounding box center [635, 322] width 41 height 15
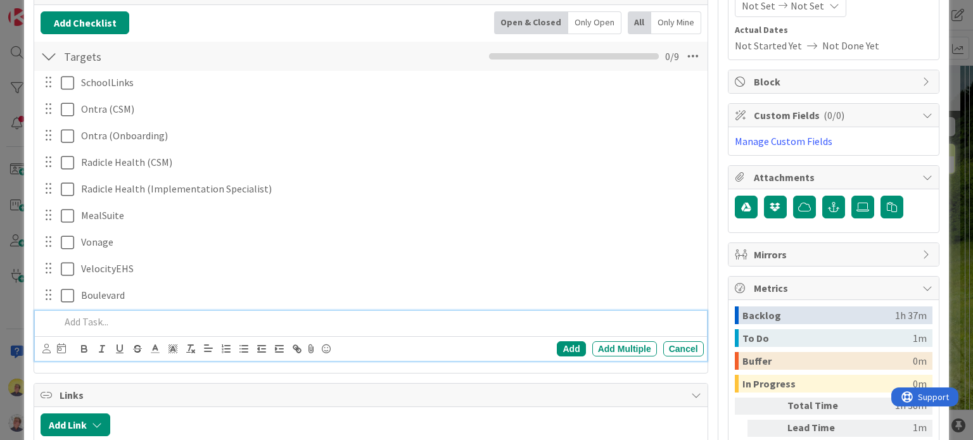
click at [124, 322] on p at bounding box center [379, 322] width 638 height 15
click at [47, 296] on div at bounding box center [48, 295] width 16 height 19
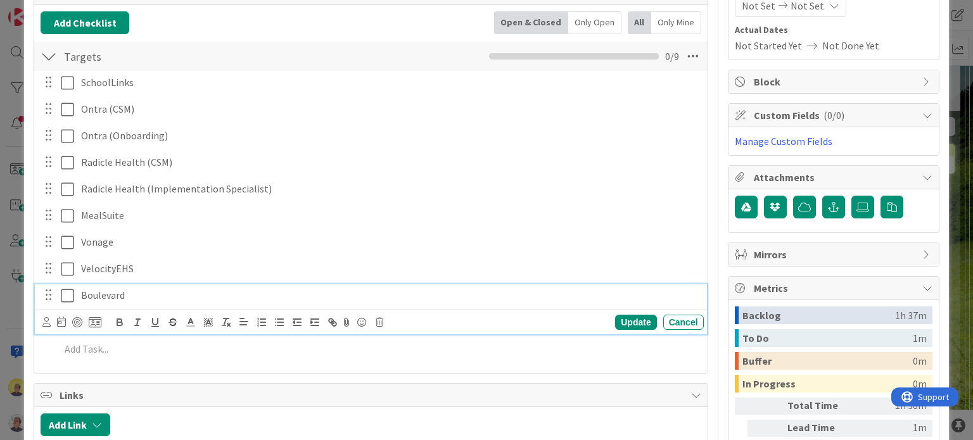
click at [184, 303] on div "Boulevard" at bounding box center [390, 295] width 628 height 22
click at [380, 321] on icon at bounding box center [380, 322] width 8 height 9
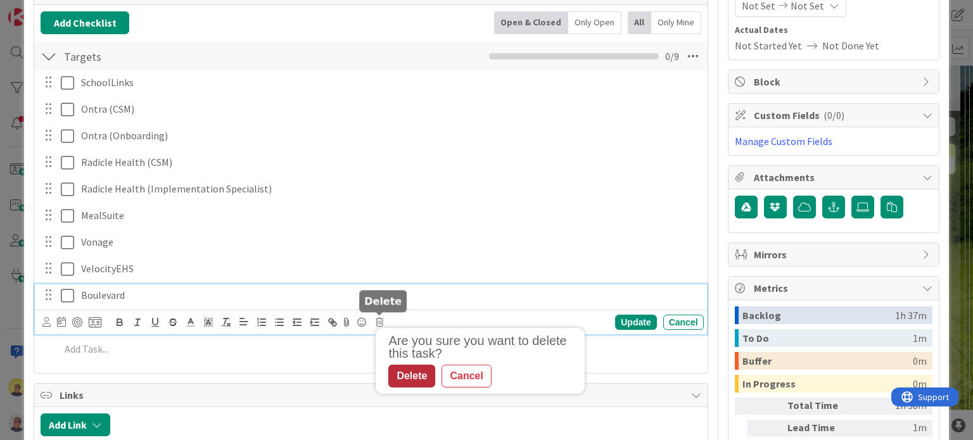
click at [402, 380] on div "Delete" at bounding box center [411, 376] width 47 height 23
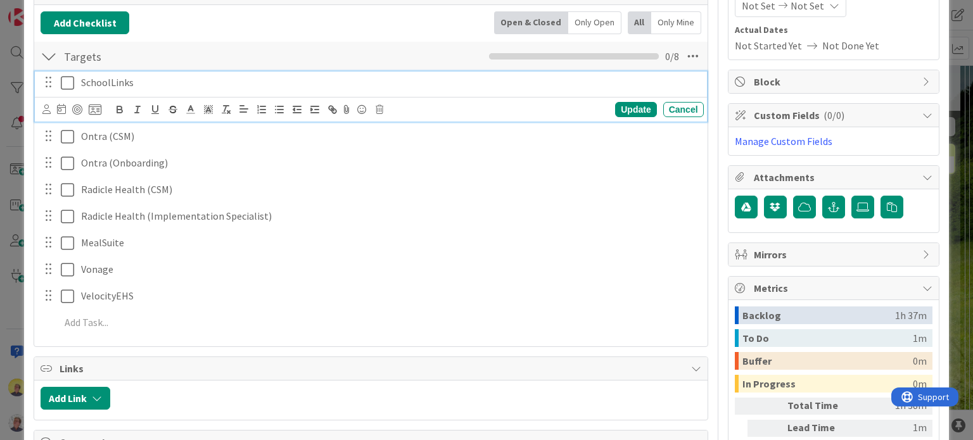
click at [155, 83] on p "SchoolLinks" at bounding box center [389, 82] width 617 height 15
